Goal: Find specific page/section: Find specific page/section

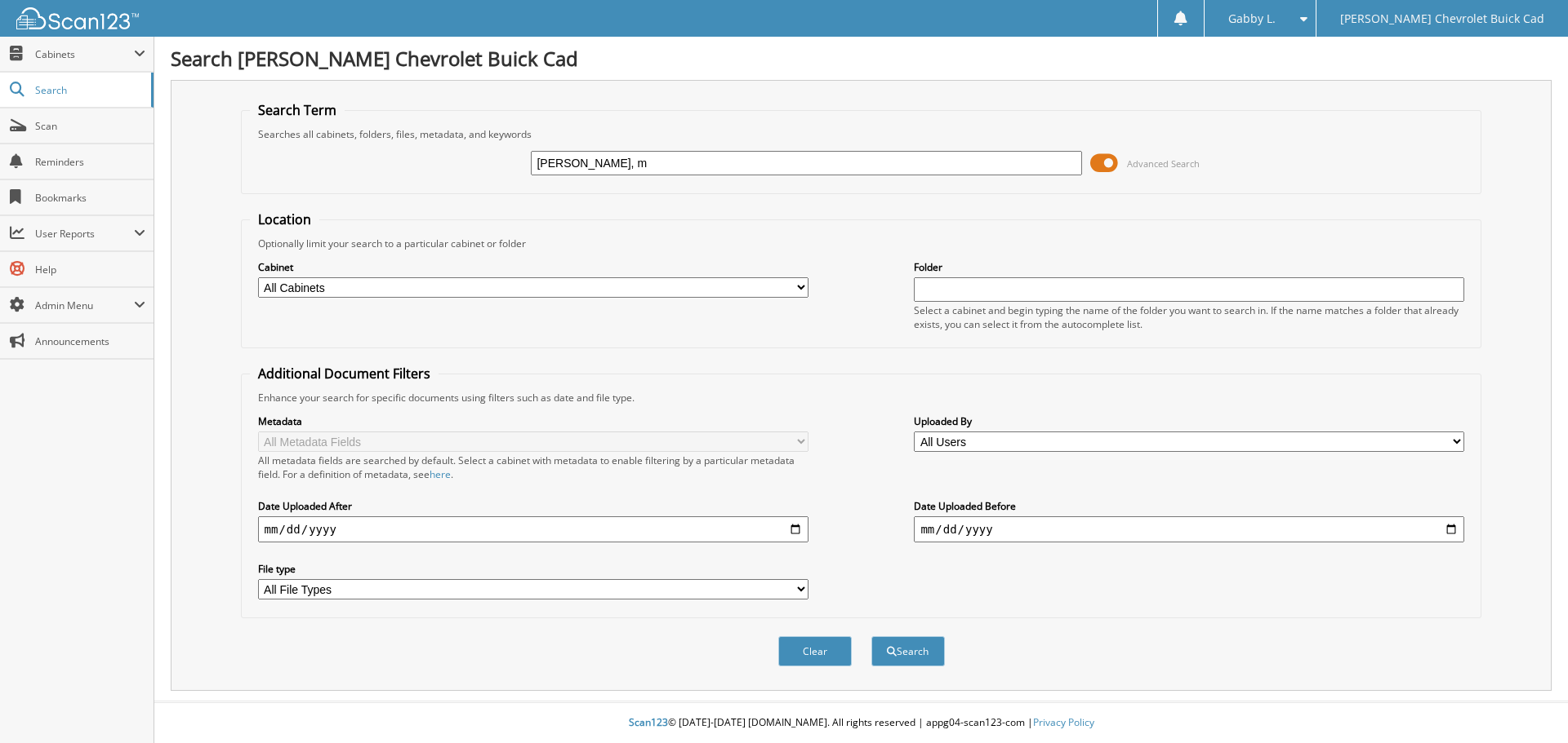
type input "[PERSON_NAME], m"
click at [871, 637] on button "Search" at bounding box center [907, 652] width 74 height 30
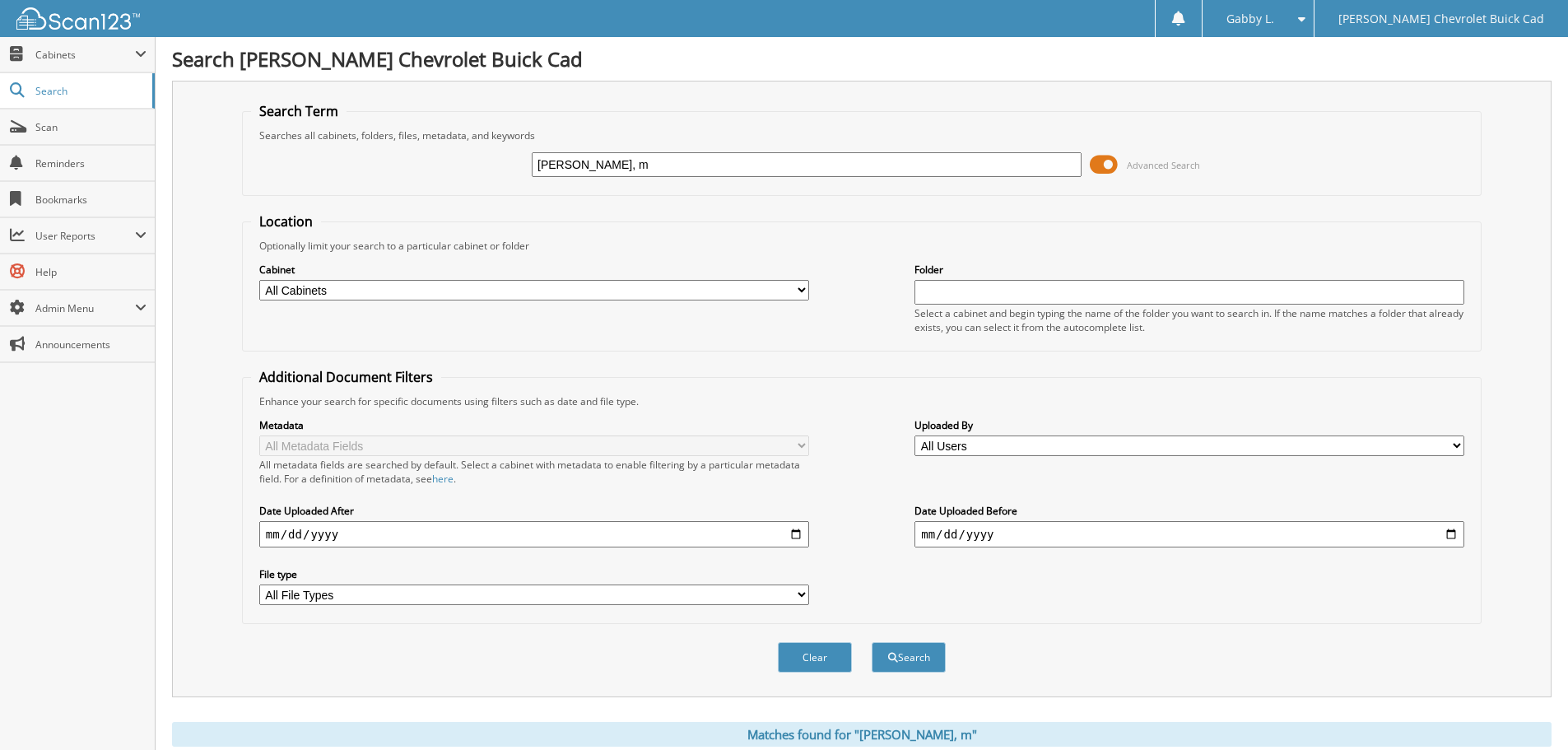
drag, startPoint x: 640, startPoint y: 168, endPoint x: 631, endPoint y: 164, distance: 9.8
click at [639, 168] on input "[PERSON_NAME], m" at bounding box center [806, 164] width 550 height 24
type input "[PERSON_NAME],"
click at [872, 643] on button "Search" at bounding box center [908, 658] width 74 height 30
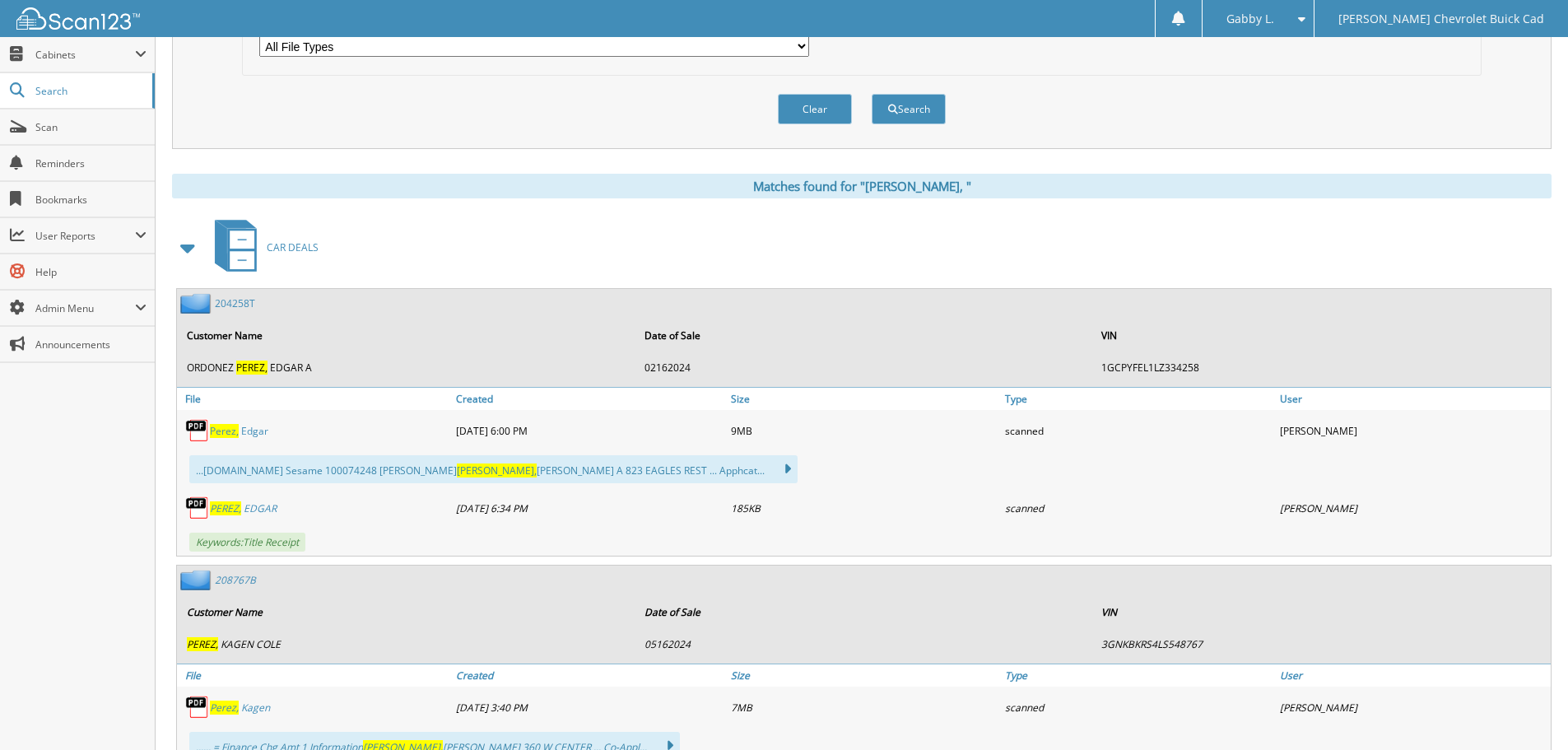
scroll to position [576, 0]
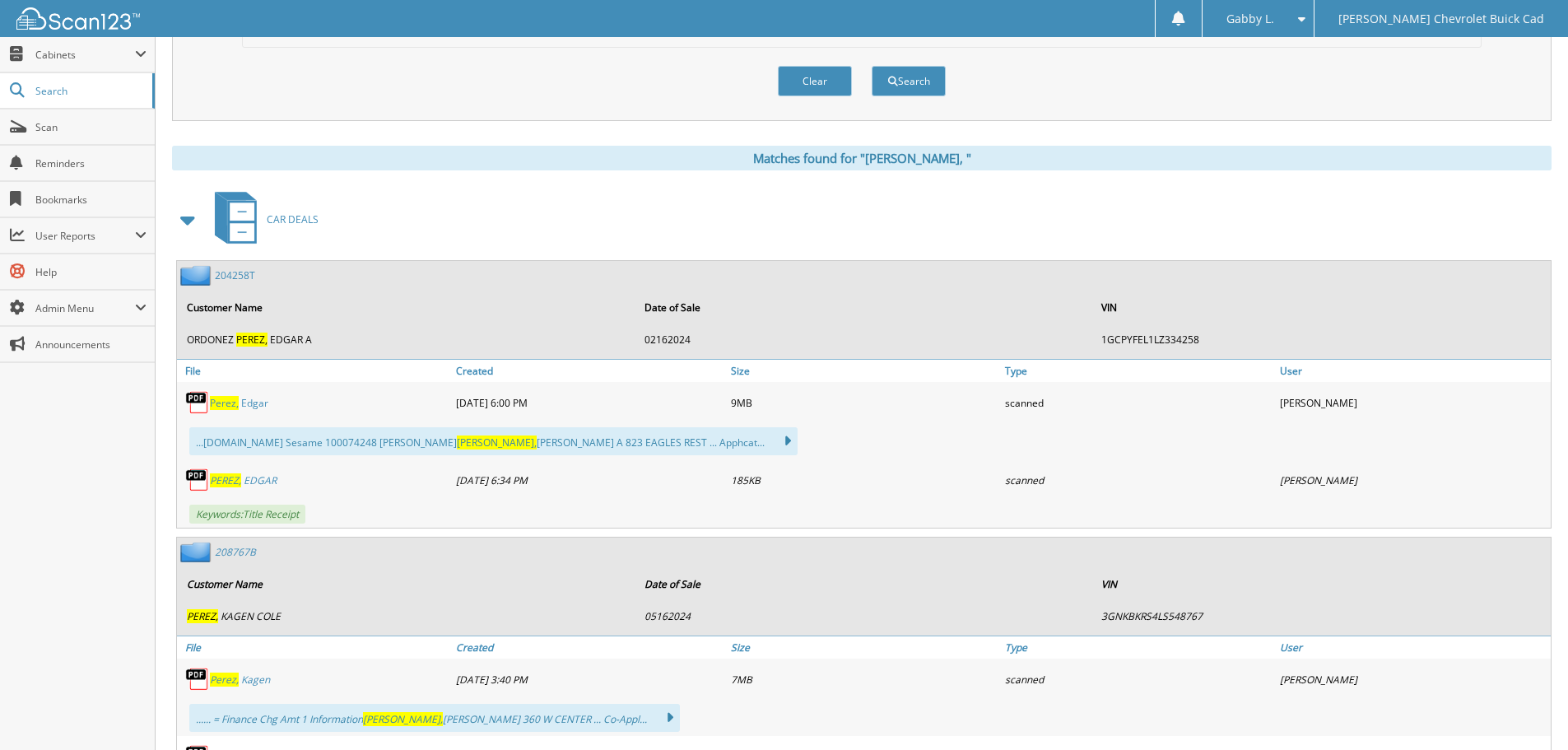
click at [258, 400] on link "P e r e z , E d g a r" at bounding box center [239, 403] width 58 height 14
click at [241, 483] on span "P E R E Z ," at bounding box center [225, 480] width 31 height 14
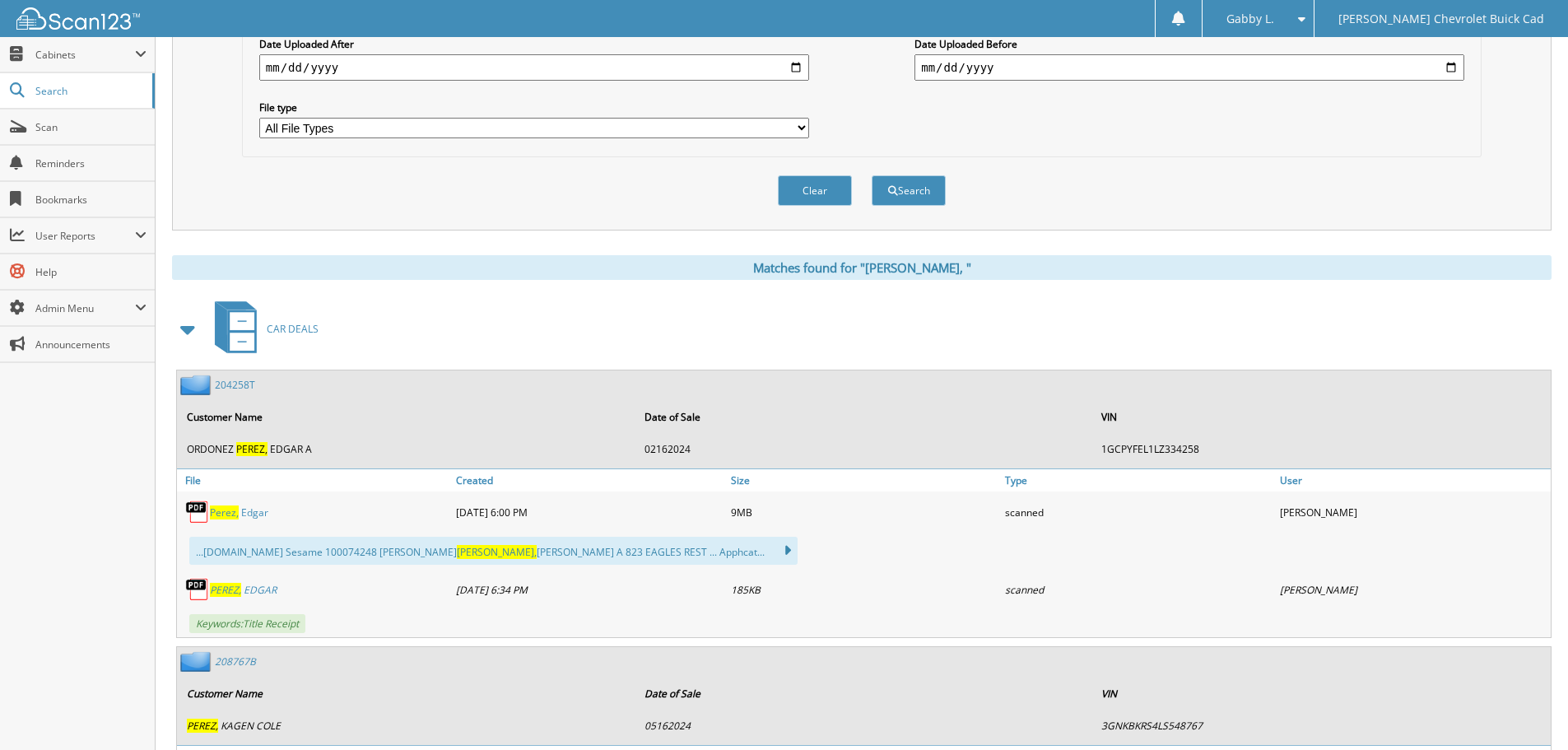
scroll to position [492, 0]
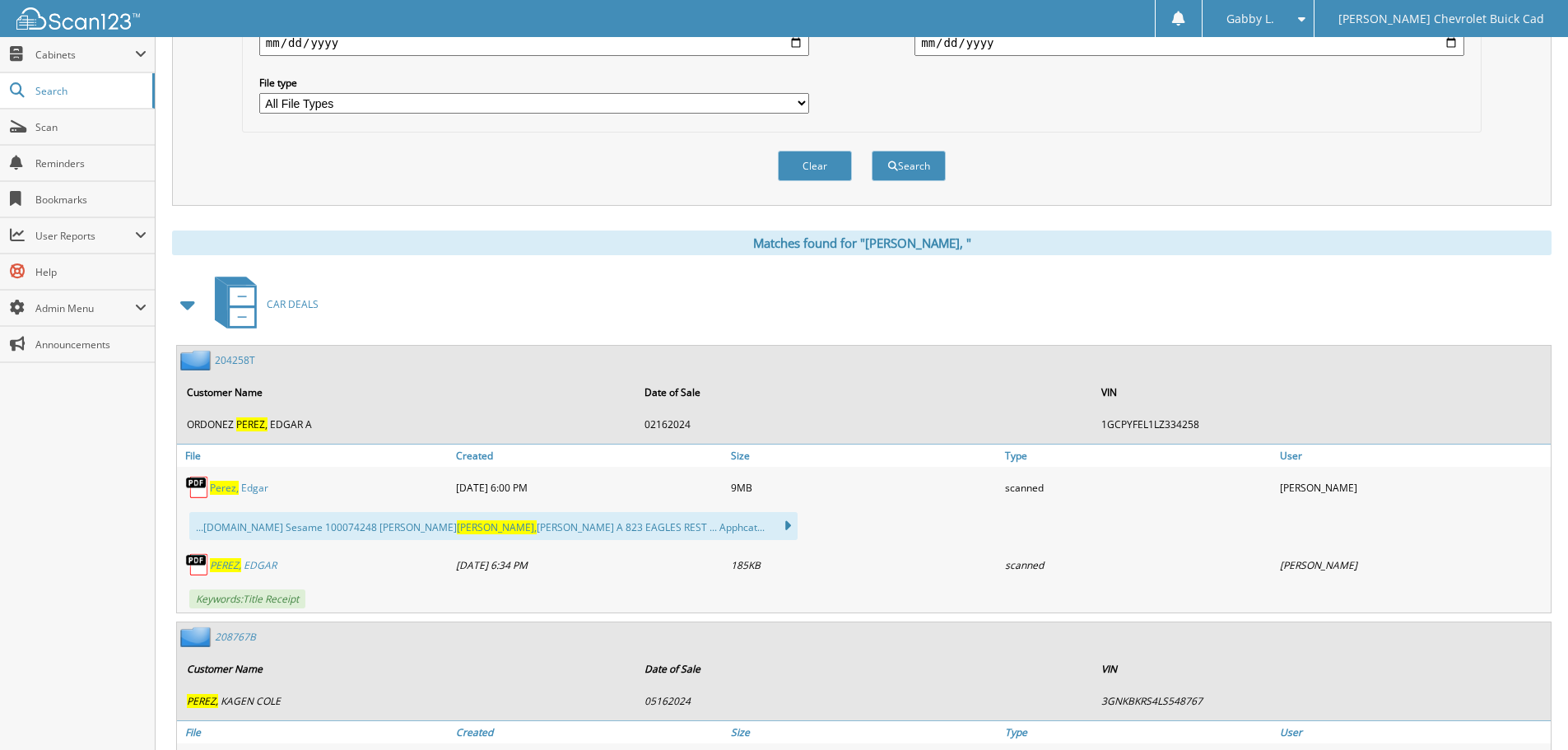
click at [231, 495] on span "P e r e z ," at bounding box center [224, 488] width 29 height 14
